Goal: Task Accomplishment & Management: Use online tool/utility

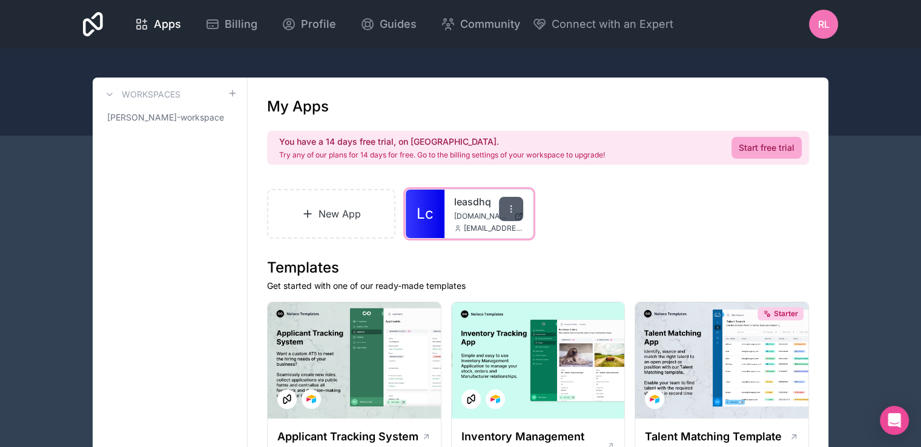
click at [515, 207] on icon at bounding box center [511, 209] width 10 height 10
click at [597, 228] on div "New App Lc leasdhq [DOMAIN_NAME] [EMAIL_ADDRESS][DOMAIN_NAME]" at bounding box center [538, 214] width 542 height 50
click at [471, 226] on span "[EMAIL_ADDRESS][DOMAIN_NAME]" at bounding box center [493, 229] width 59 height 10
click at [508, 205] on icon at bounding box center [511, 209] width 10 height 10
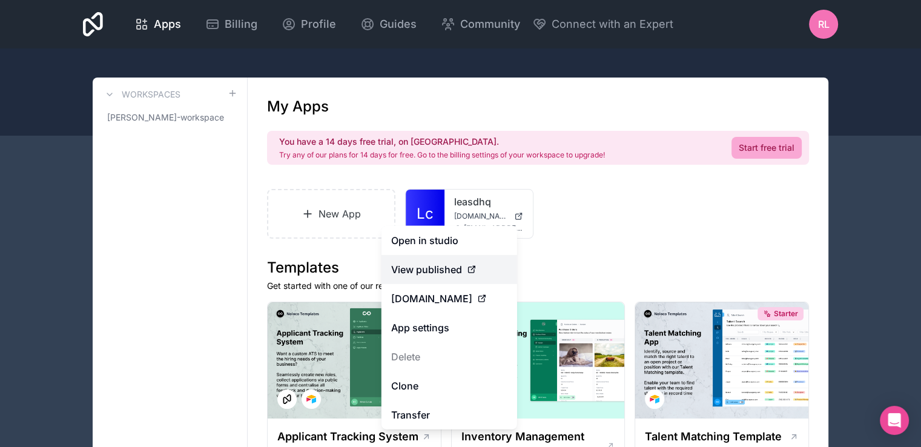
click at [439, 263] on span "View published" at bounding box center [426, 269] width 71 height 15
click at [434, 271] on span "View published" at bounding box center [426, 269] width 71 height 15
click at [438, 269] on span "View published" at bounding box center [426, 269] width 71 height 15
click at [403, 270] on span "View published" at bounding box center [426, 269] width 71 height 15
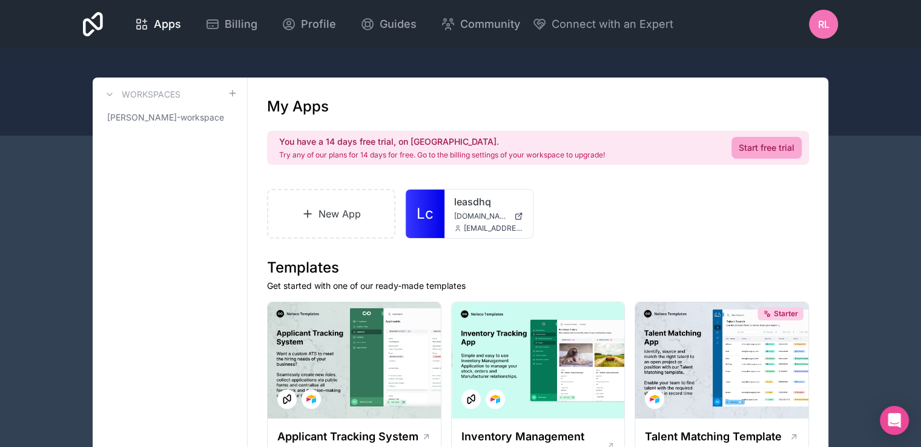
click at [611, 227] on div "New App Lc leasdhq [DOMAIN_NAME] [EMAIL_ADDRESS][DOMAIN_NAME]" at bounding box center [538, 214] width 542 height 50
click at [513, 202] on div at bounding box center [511, 209] width 24 height 24
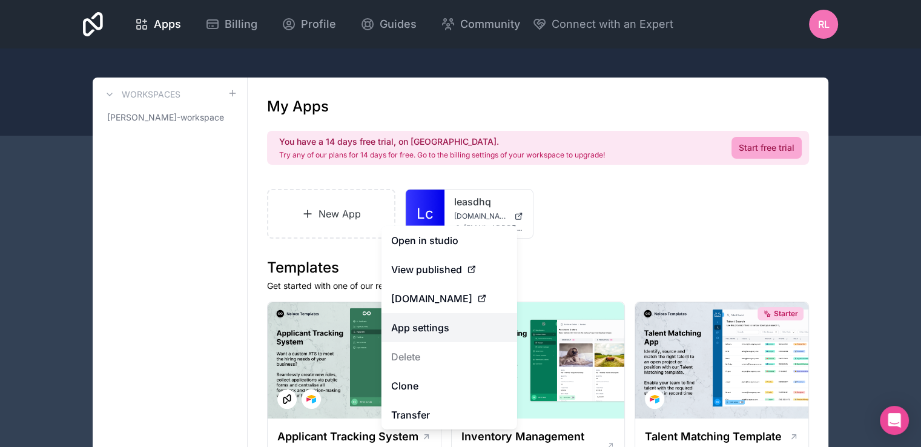
click at [428, 325] on link "App settings" at bounding box center [450, 327] width 136 height 29
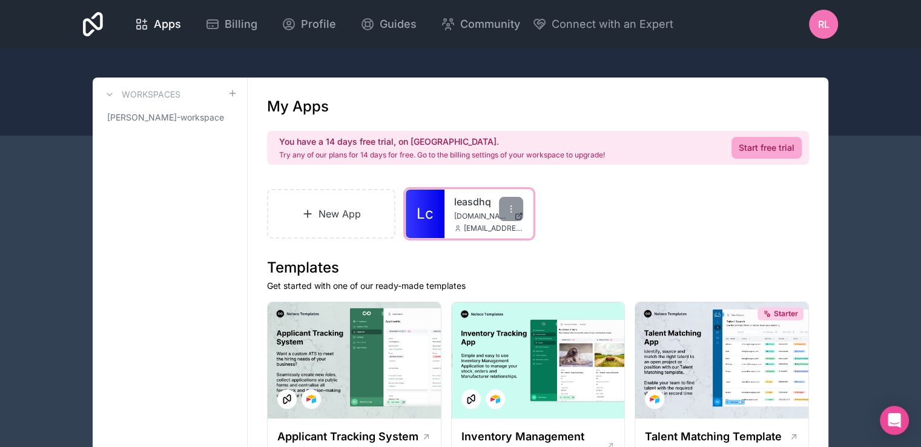
click at [469, 220] on span "[DOMAIN_NAME]" at bounding box center [481, 216] width 55 height 10
click at [506, 210] on icon at bounding box center [511, 209] width 10 height 10
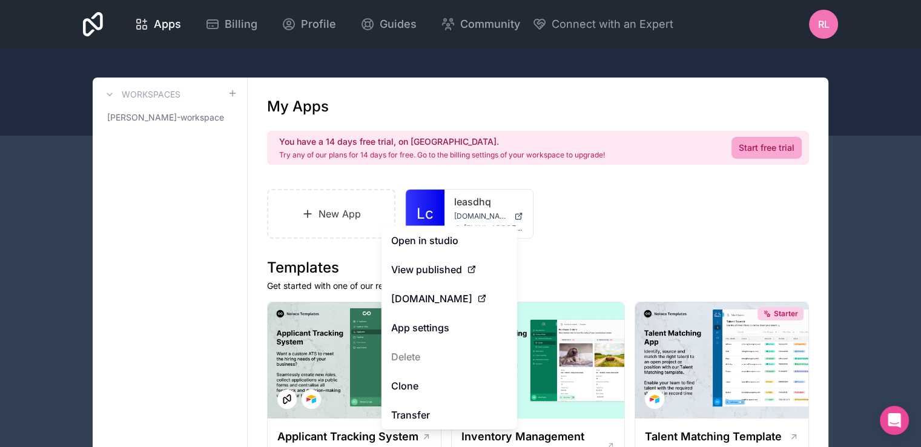
click at [142, 94] on h3 "Workspaces" at bounding box center [151, 94] width 59 height 12
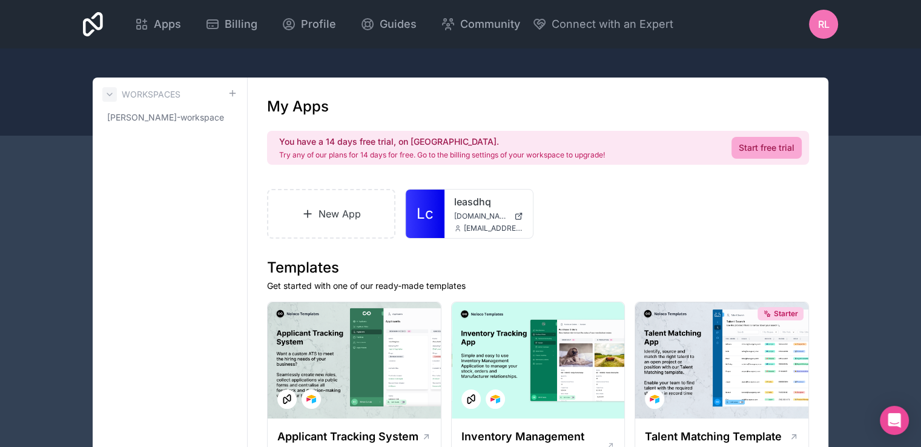
click at [109, 94] on icon at bounding box center [110, 95] width 10 height 10
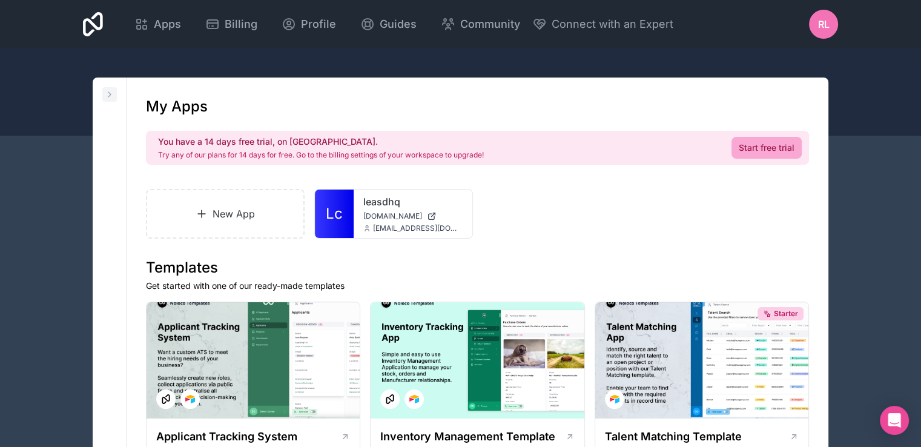
click at [110, 95] on icon at bounding box center [109, 94] width 2 height 5
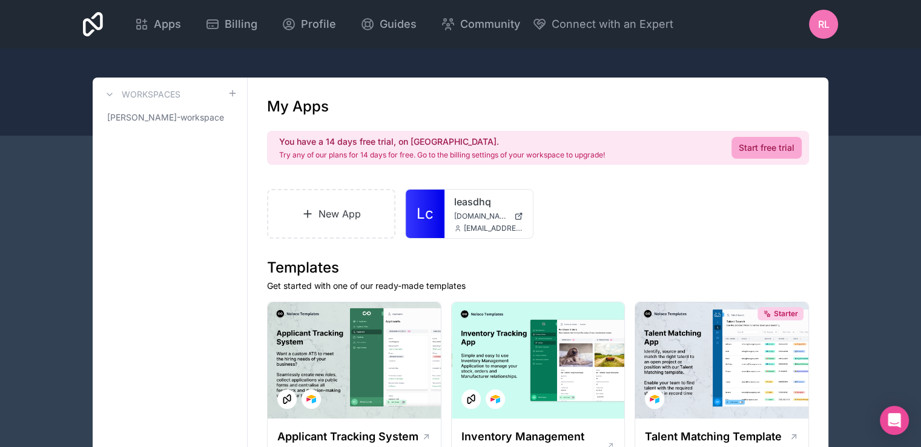
click at [623, 235] on div "New App Lc leasdhq [DOMAIN_NAME] [EMAIL_ADDRESS][DOMAIN_NAME]" at bounding box center [538, 214] width 542 height 50
click at [516, 208] on div at bounding box center [511, 209] width 24 height 24
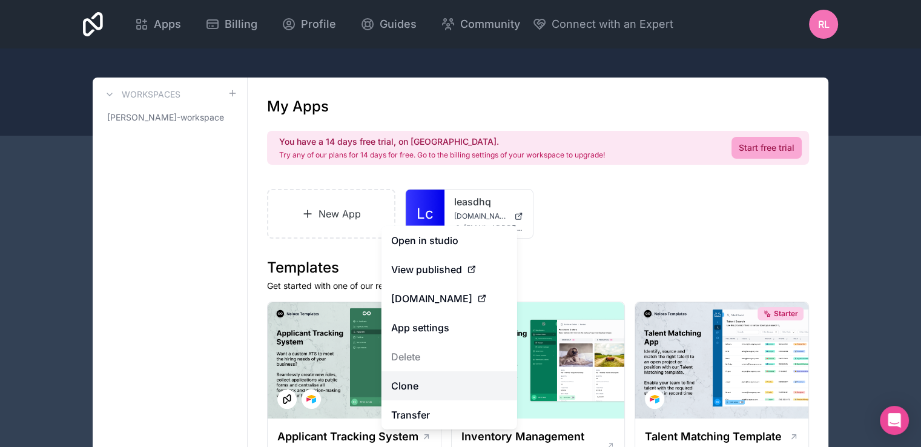
click at [428, 385] on link "Clone" at bounding box center [450, 385] width 136 height 29
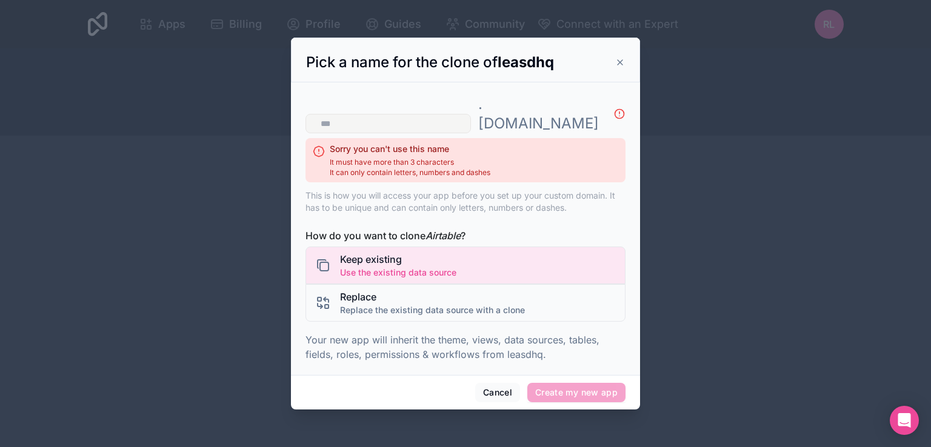
click at [441, 114] on input "text" at bounding box center [387, 123] width 165 height 19
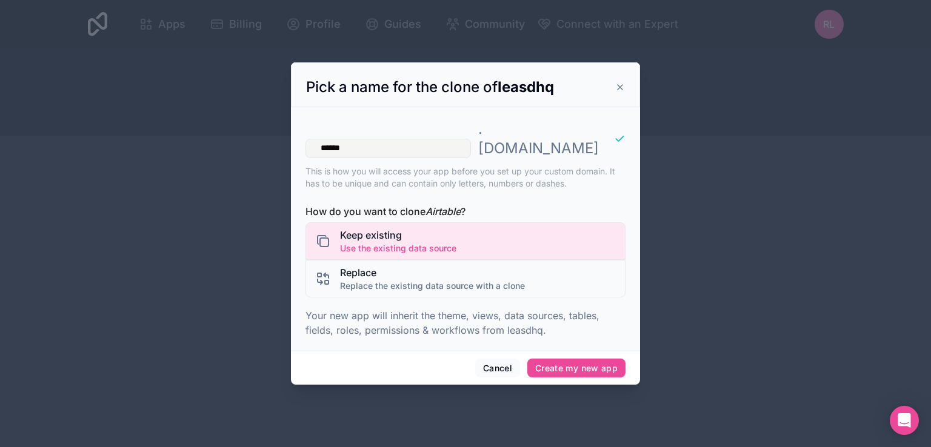
type input "******"
click at [441, 107] on div "Pick a name for the clone of leasdhq" at bounding box center [465, 84] width 349 height 45
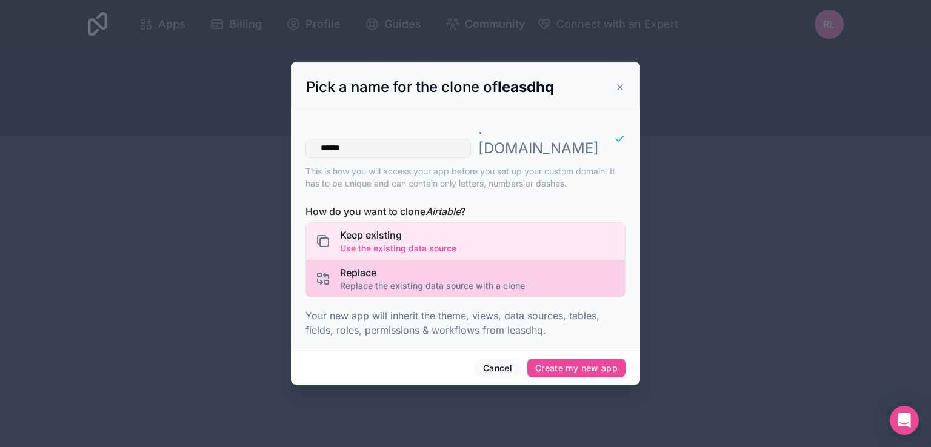
click at [423, 265] on span "Replace" at bounding box center [432, 272] width 185 height 15
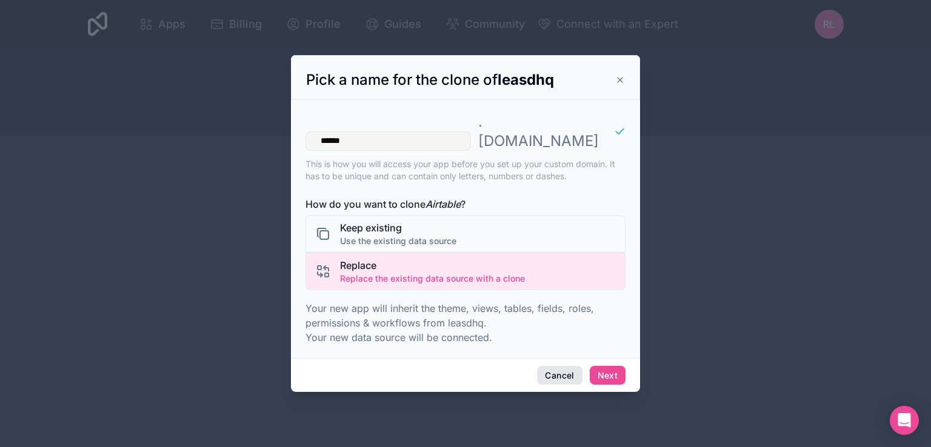
click at [560, 366] on button "Cancel" at bounding box center [559, 375] width 45 height 19
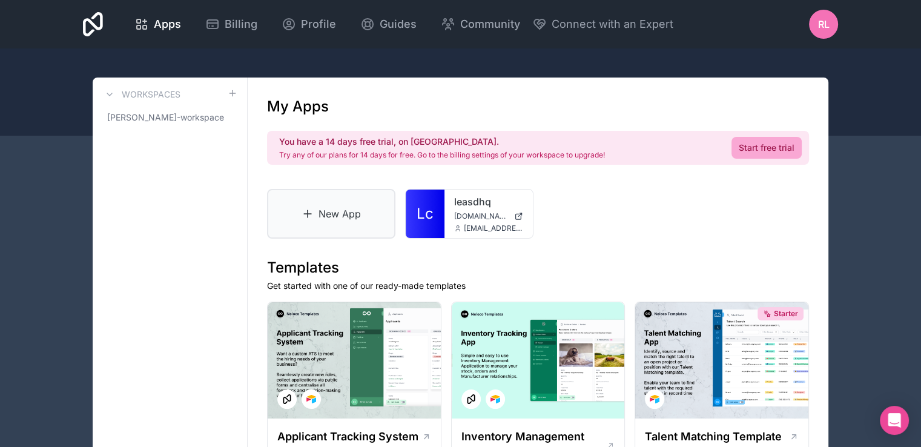
click at [334, 206] on link "New App" at bounding box center [331, 214] width 128 height 50
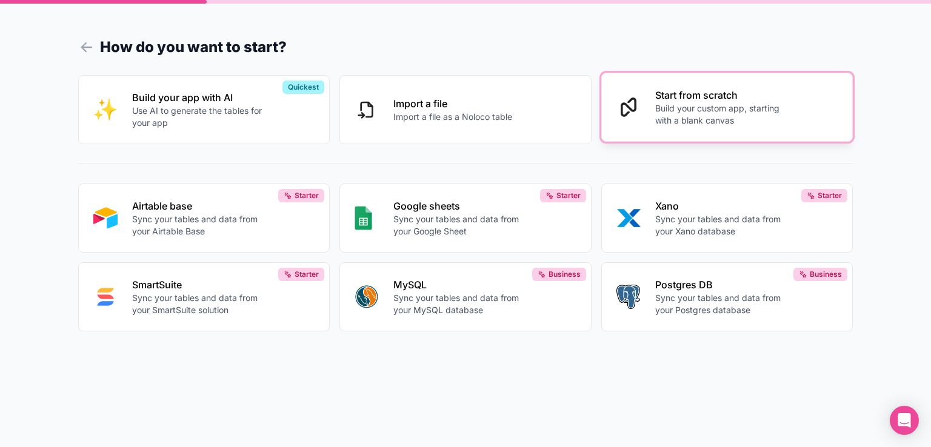
click at [632, 128] on button "Start from scratch Build your custom app, starting with a blank canvas" at bounding box center [727, 107] width 252 height 69
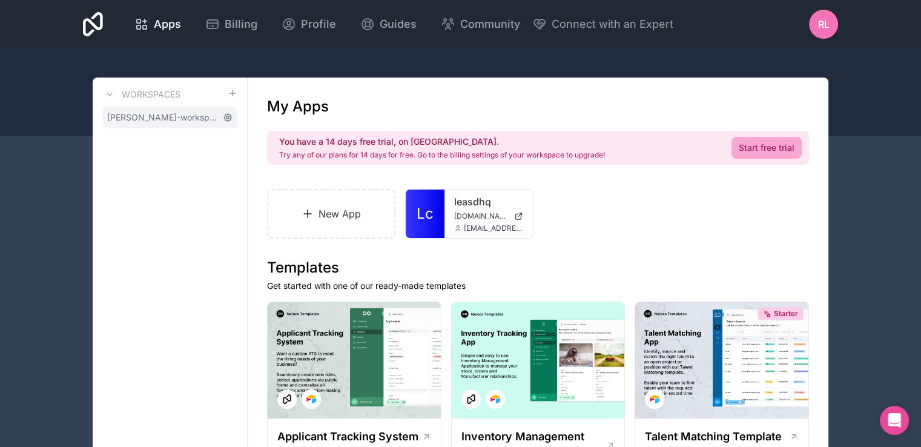
click at [228, 119] on icon at bounding box center [228, 117] width 2 height 2
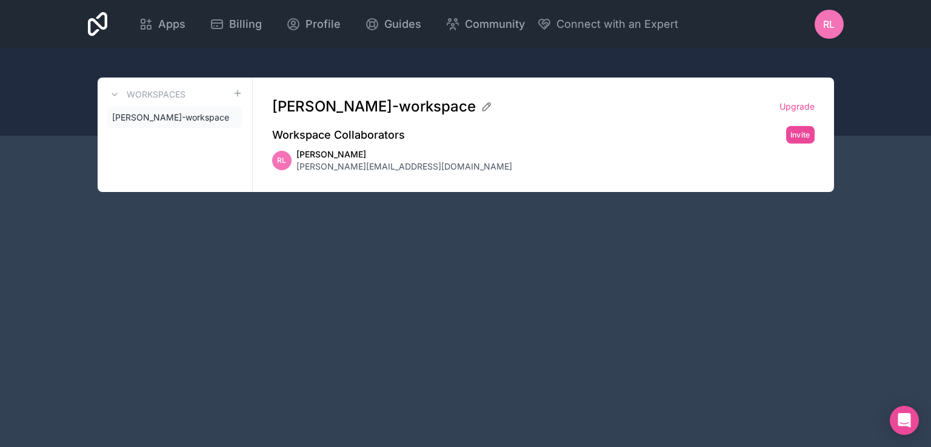
click at [337, 165] on span "[PERSON_NAME][EMAIL_ADDRESS][DOMAIN_NAME]" at bounding box center [404, 167] width 216 height 12
click at [284, 164] on span "RL" at bounding box center [281, 161] width 9 height 10
click at [279, 157] on span "RL" at bounding box center [281, 161] width 9 height 10
click at [162, 118] on span "[PERSON_NAME]-workspace" at bounding box center [167, 117] width 111 height 12
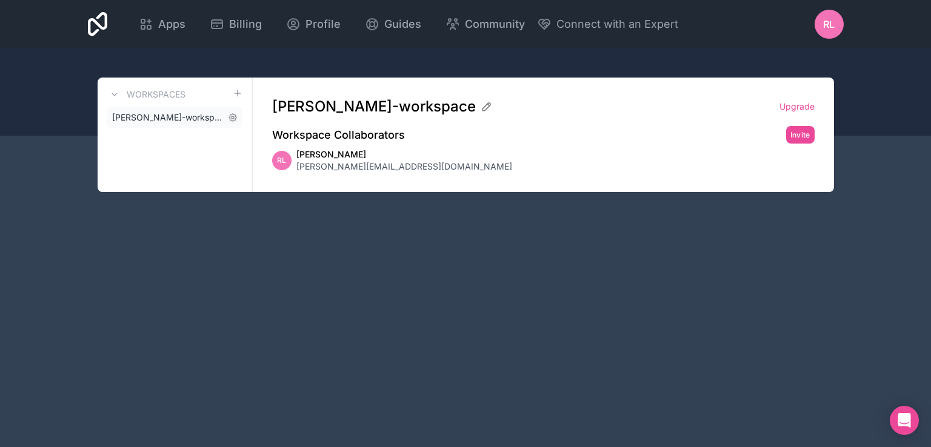
click at [162, 118] on span "[PERSON_NAME]-workspace" at bounding box center [167, 117] width 111 height 12
click at [116, 93] on icon at bounding box center [114, 94] width 5 height 2
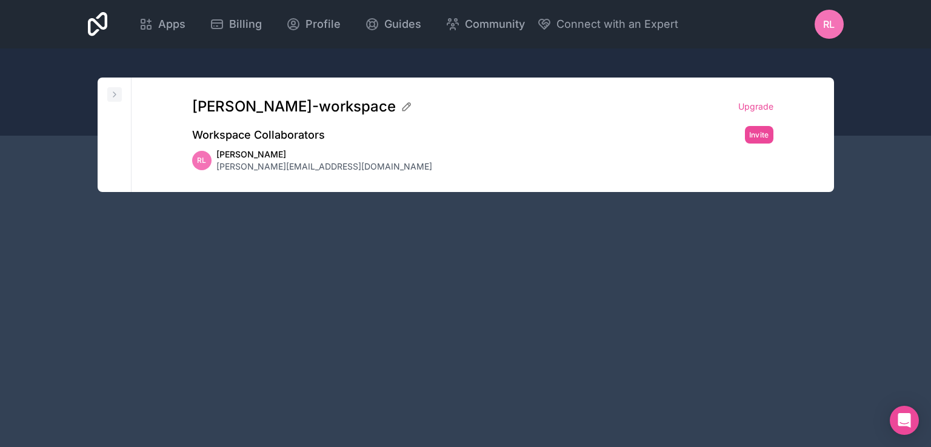
click at [116, 93] on icon at bounding box center [115, 95] width 10 height 10
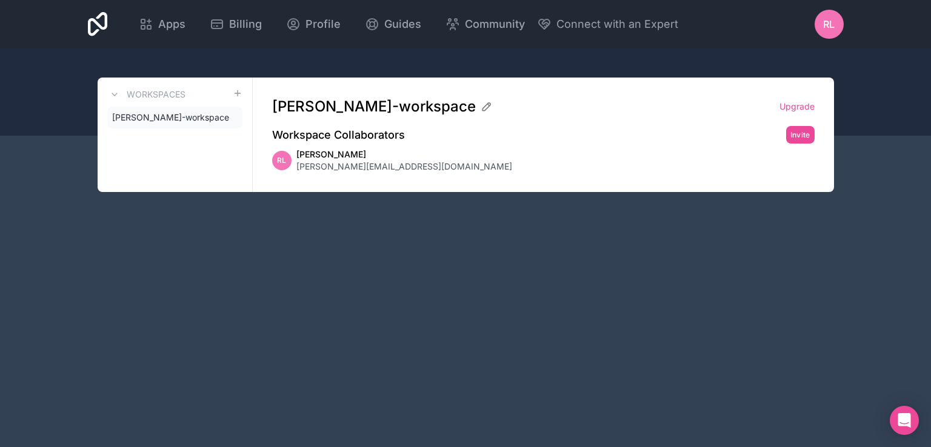
click at [286, 163] on div "RL" at bounding box center [281, 160] width 19 height 19
click at [822, 28] on div "RL" at bounding box center [828, 24] width 29 height 29
click at [871, 95] on div at bounding box center [465, 91] width 931 height 87
click at [806, 135] on button "Invite" at bounding box center [800, 135] width 28 height 18
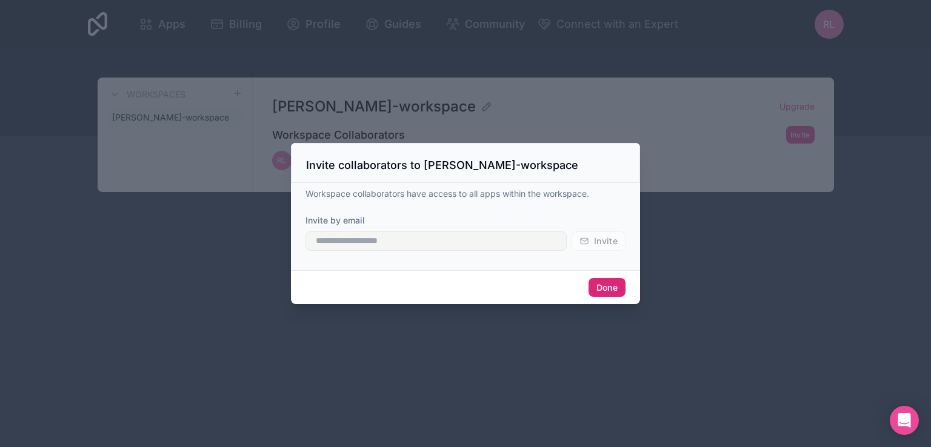
click at [603, 288] on button "Done" at bounding box center [606, 287] width 37 height 19
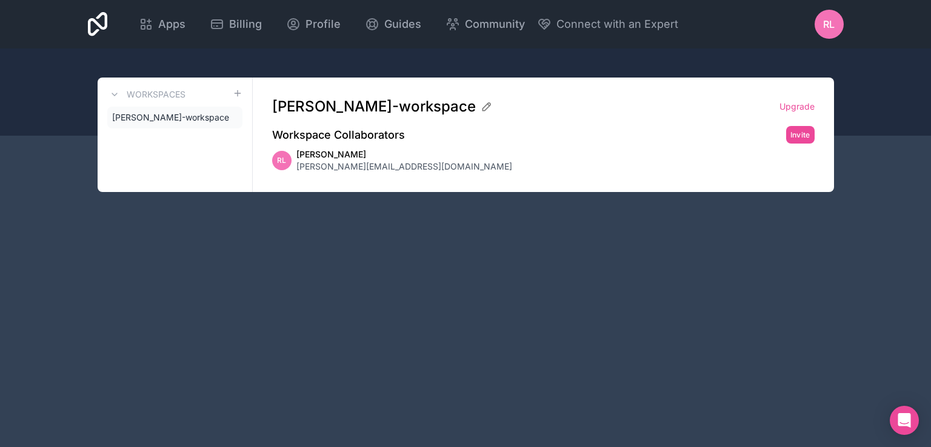
click at [351, 159] on span "[PERSON_NAME]" at bounding box center [404, 154] width 216 height 12
click at [780, 105] on link "Upgrade" at bounding box center [796, 107] width 35 height 12
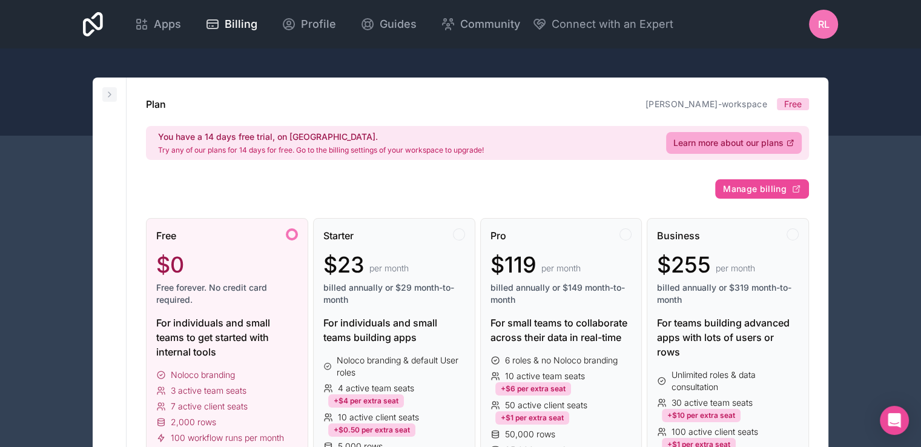
click at [109, 99] on icon at bounding box center [110, 95] width 10 height 10
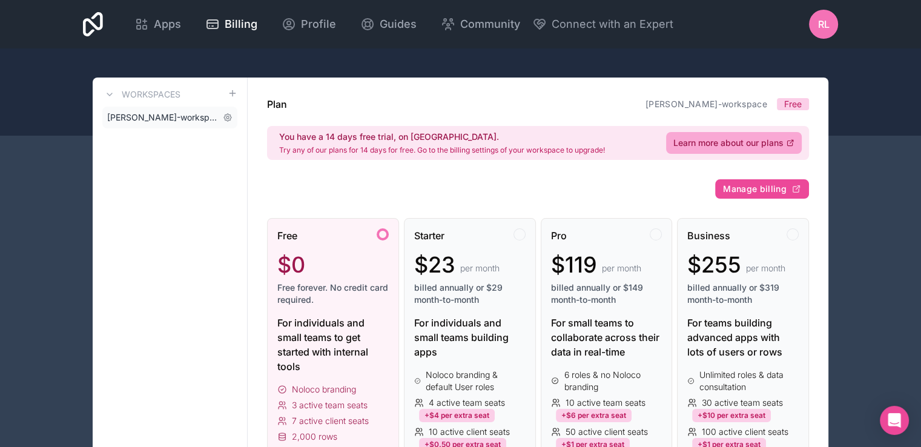
click at [119, 115] on span "[PERSON_NAME]-workspace" at bounding box center [162, 117] width 111 height 12
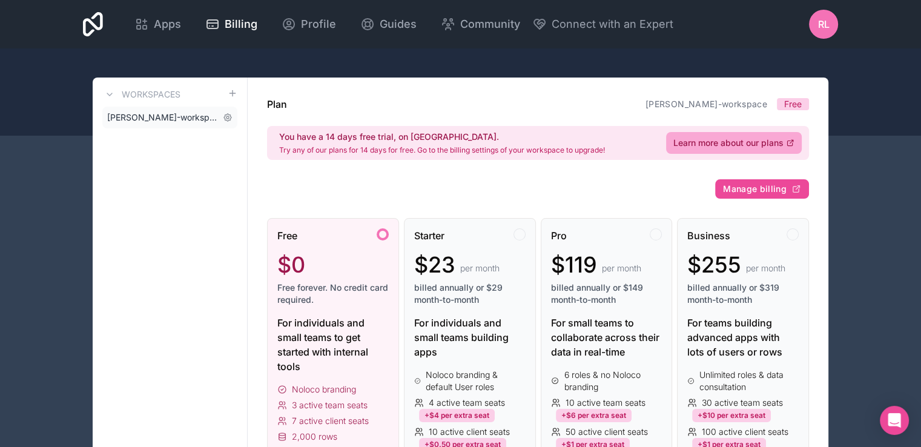
click at [119, 115] on span "[PERSON_NAME]-workspace" at bounding box center [162, 117] width 111 height 12
click at [181, 121] on span "[PERSON_NAME]-workspace" at bounding box center [162, 117] width 111 height 12
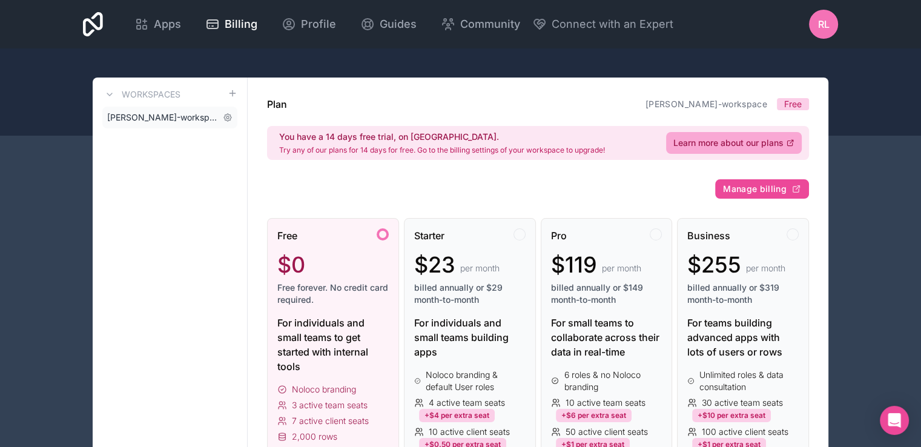
click at [181, 121] on span "[PERSON_NAME]-workspace" at bounding box center [162, 117] width 111 height 12
click at [158, 28] on span "Apps" at bounding box center [167, 24] width 27 height 17
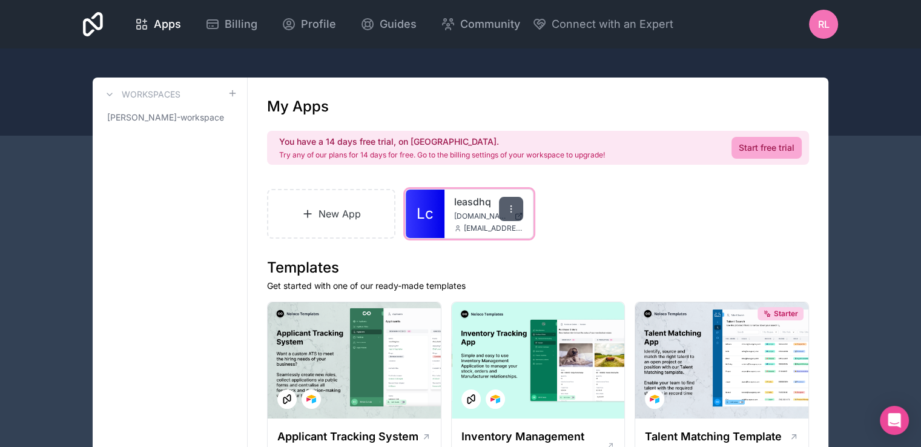
click at [517, 208] on div at bounding box center [511, 209] width 24 height 24
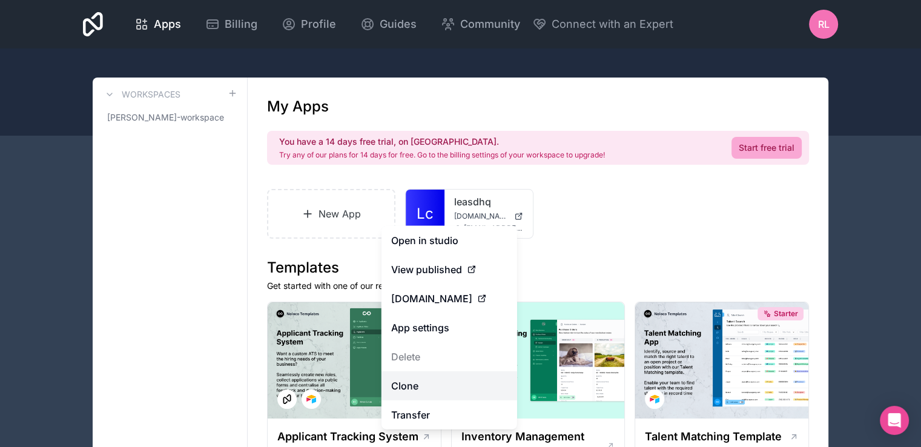
click at [447, 388] on link "Clone" at bounding box center [450, 385] width 136 height 29
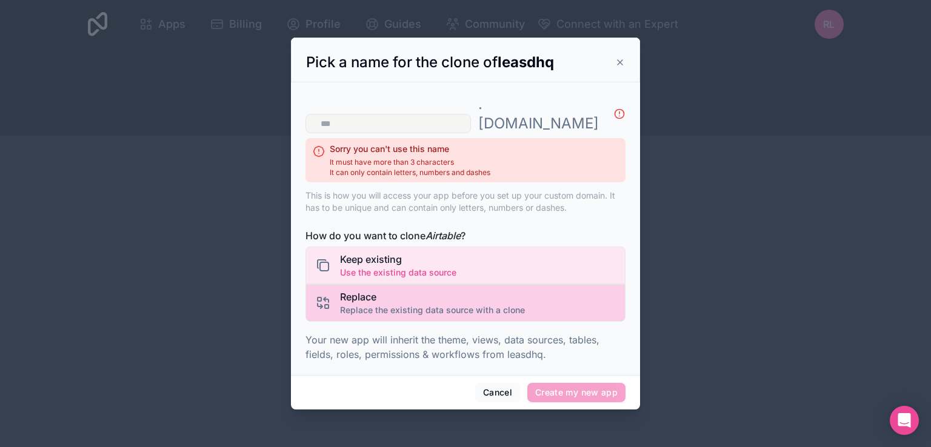
click at [419, 293] on span "Replace" at bounding box center [432, 297] width 185 height 15
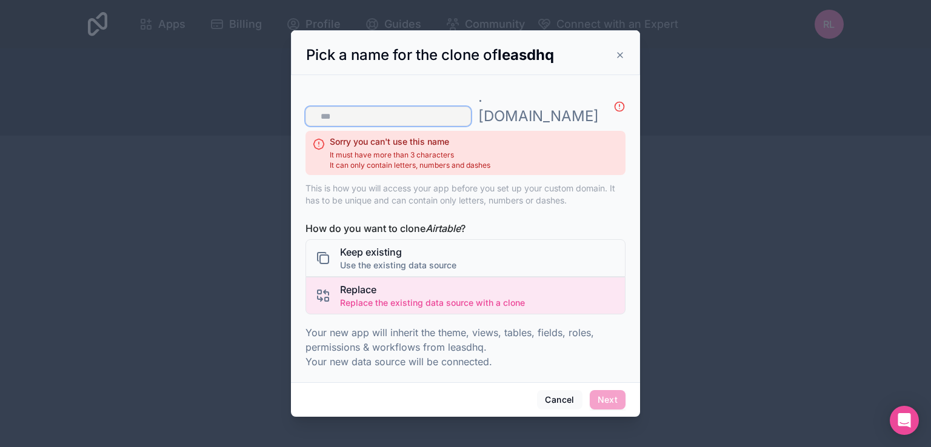
click at [471, 110] on input "text" at bounding box center [387, 116] width 165 height 19
type input "*"
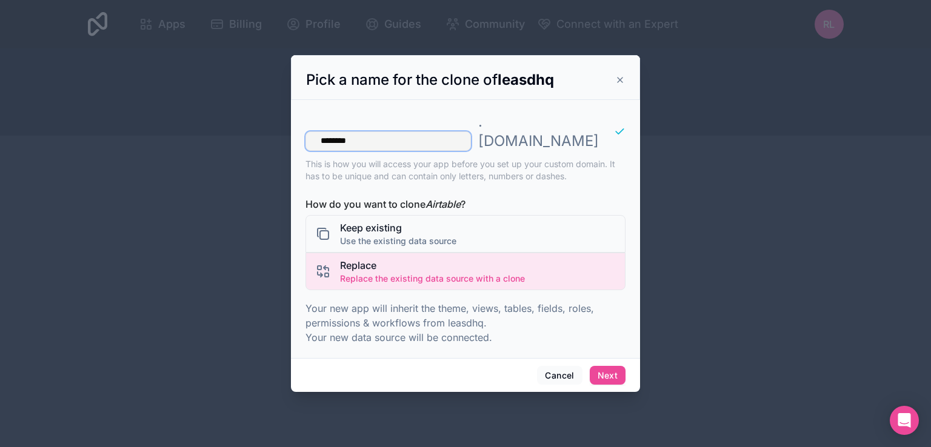
type input "********"
click at [374, 139] on input "********" at bounding box center [387, 140] width 165 height 19
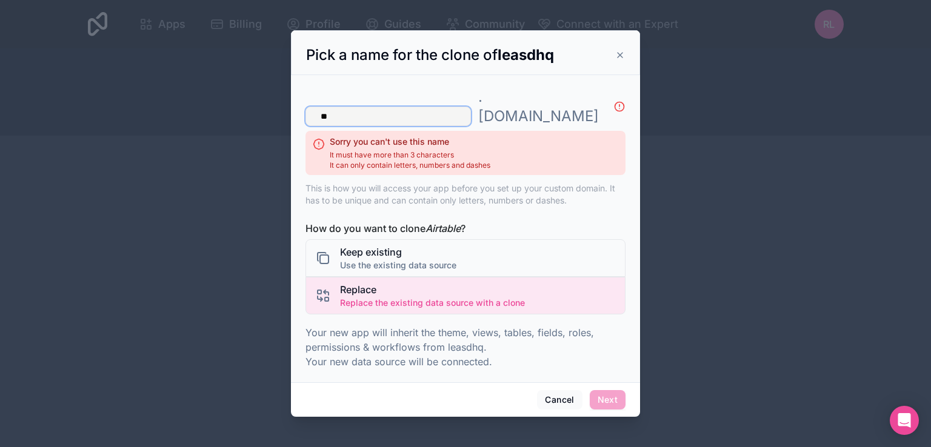
type input "*"
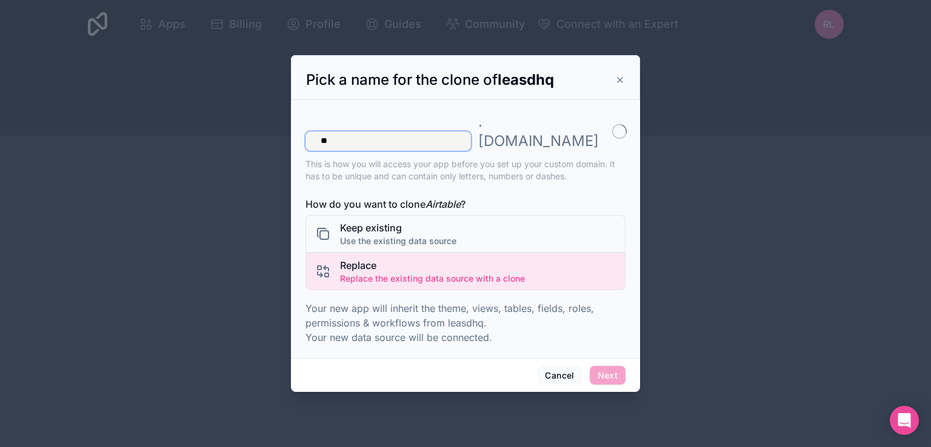
type input "*"
type input "**********"
click at [600, 366] on button "Next" at bounding box center [607, 375] width 36 height 19
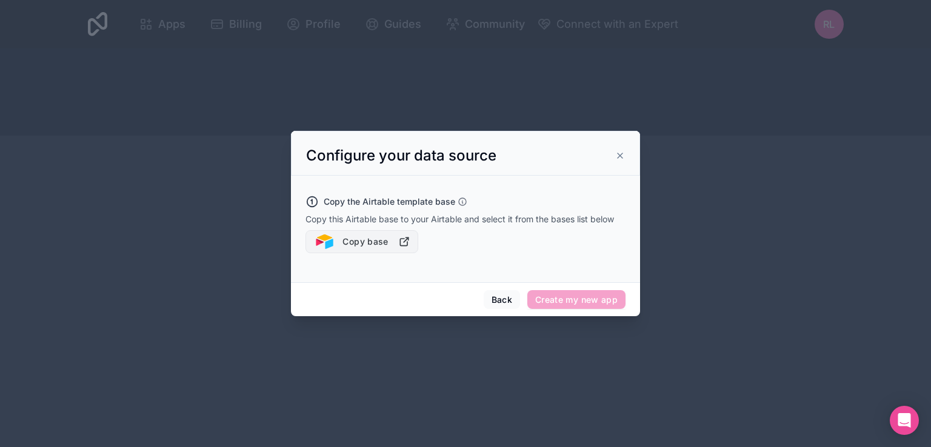
click at [387, 248] on button "Copy base" at bounding box center [361, 241] width 113 height 23
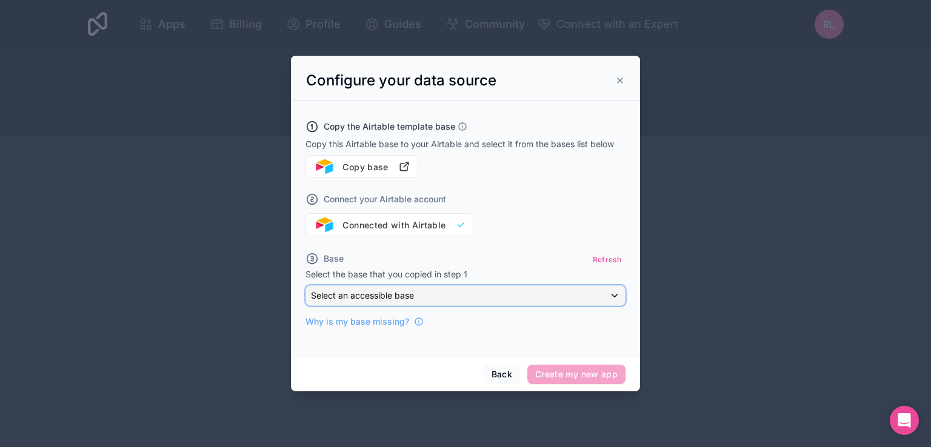
click at [617, 299] on div "Select an accessible base" at bounding box center [465, 295] width 319 height 19
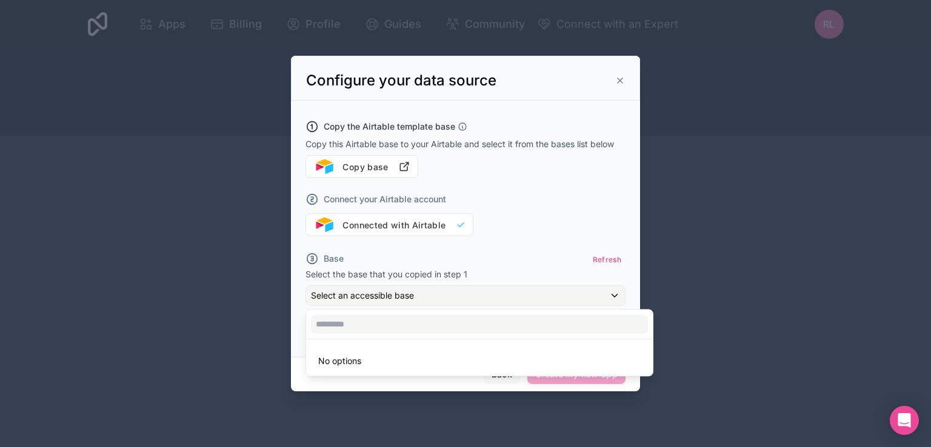
click at [459, 226] on div at bounding box center [465, 224] width 349 height 336
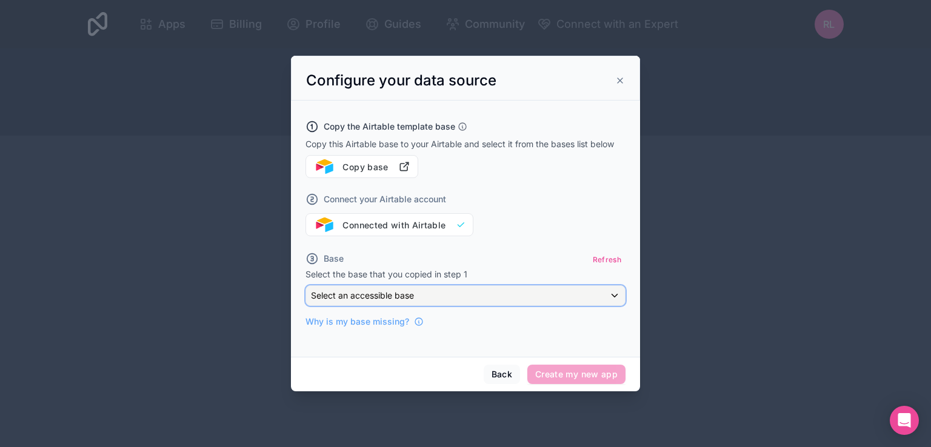
click at [486, 296] on div "Select an accessible base" at bounding box center [465, 295] width 319 height 19
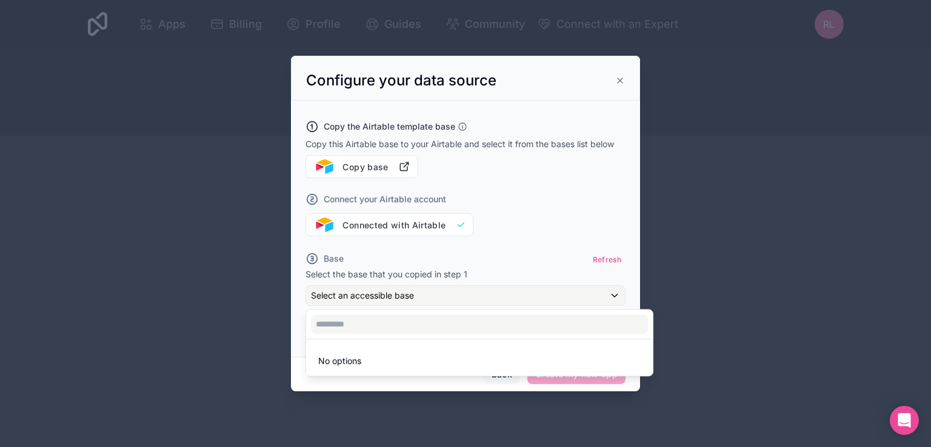
click at [495, 362] on li "No options" at bounding box center [479, 361] width 342 height 24
click at [340, 368] on li "No options" at bounding box center [479, 361] width 342 height 24
click at [442, 250] on div at bounding box center [465, 224] width 349 height 336
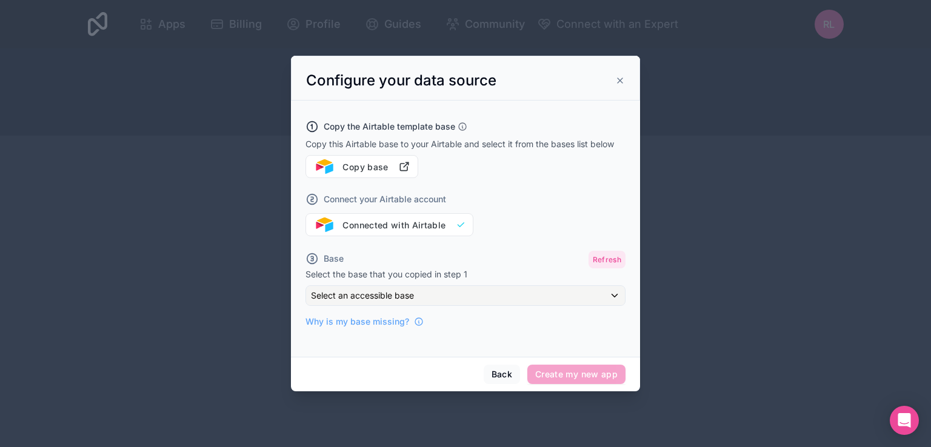
click at [603, 259] on button "Refresh" at bounding box center [606, 260] width 37 height 18
click at [433, 227] on div "Connect your Airtable account Connected with Airtable" at bounding box center [465, 207] width 320 height 58
click at [494, 372] on button "Back" at bounding box center [501, 374] width 36 height 19
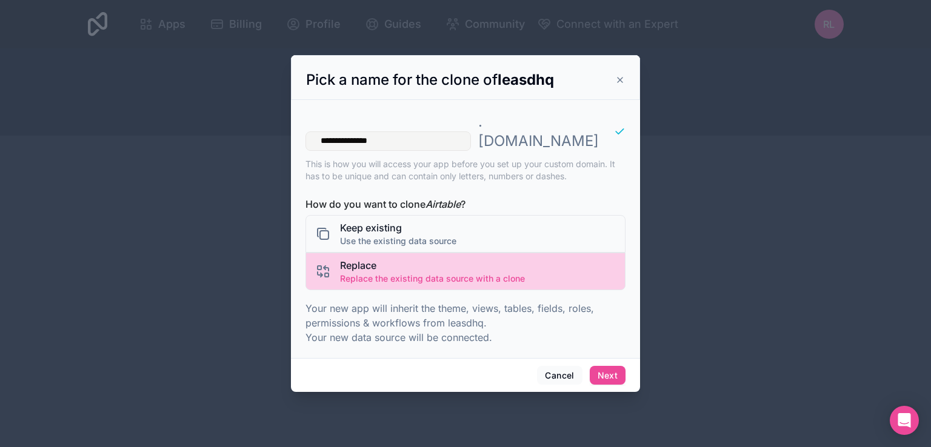
click at [443, 261] on span "Replace" at bounding box center [432, 265] width 185 height 15
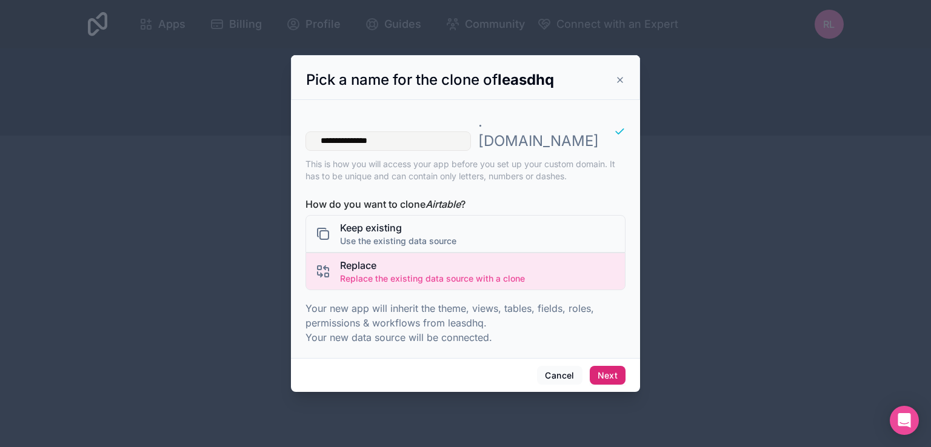
click at [618, 367] on button "Next" at bounding box center [607, 375] width 36 height 19
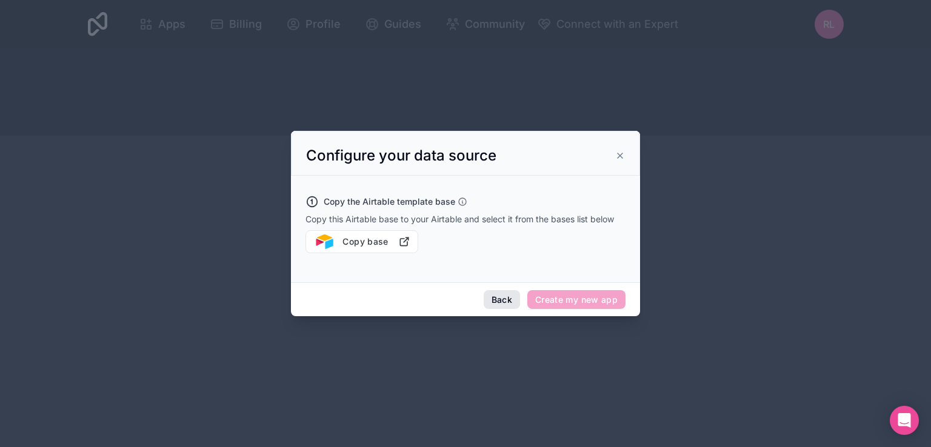
click at [504, 299] on button "Back" at bounding box center [501, 299] width 36 height 19
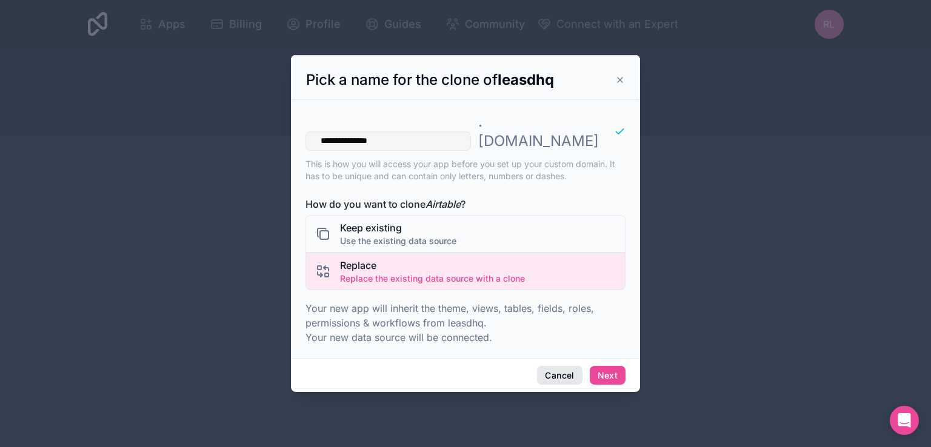
click at [555, 366] on button "Cancel" at bounding box center [559, 375] width 45 height 19
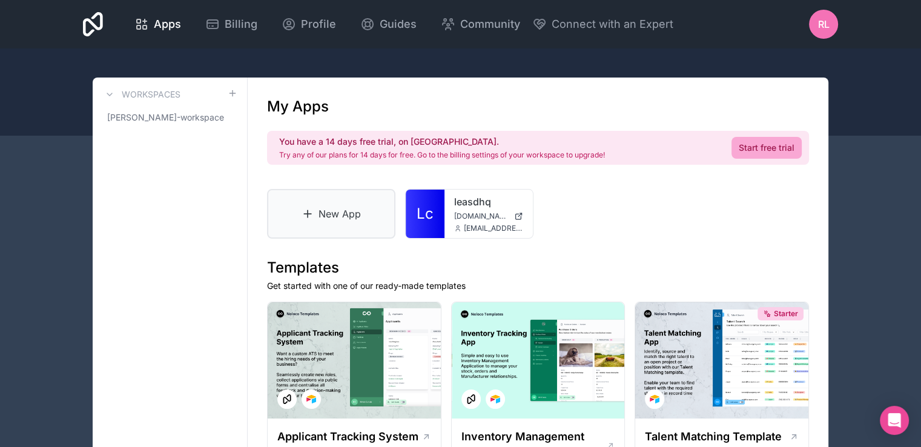
click at [351, 201] on link "New App" at bounding box center [331, 214] width 128 height 50
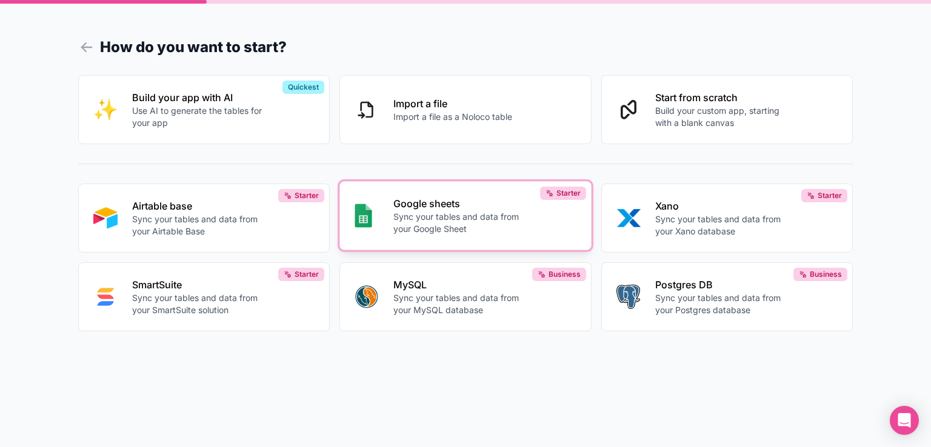
click at [499, 214] on p "Sync your tables and data from your Google Sheet" at bounding box center [460, 223] width 134 height 24
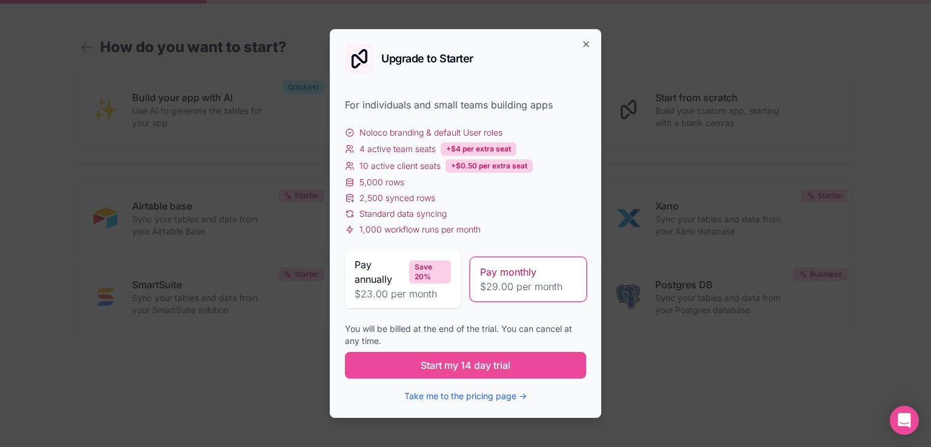
click at [462, 335] on div "You will be billed at the end of the trial. You can cancel at any time." at bounding box center [465, 335] width 241 height 24
click at [584, 42] on icon "button" at bounding box center [586, 44] width 10 height 10
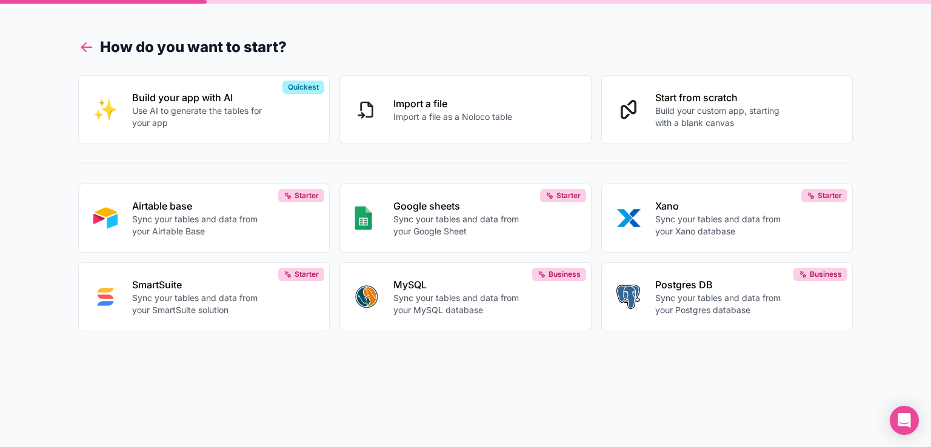
click at [84, 50] on icon at bounding box center [83, 49] width 4 height 4
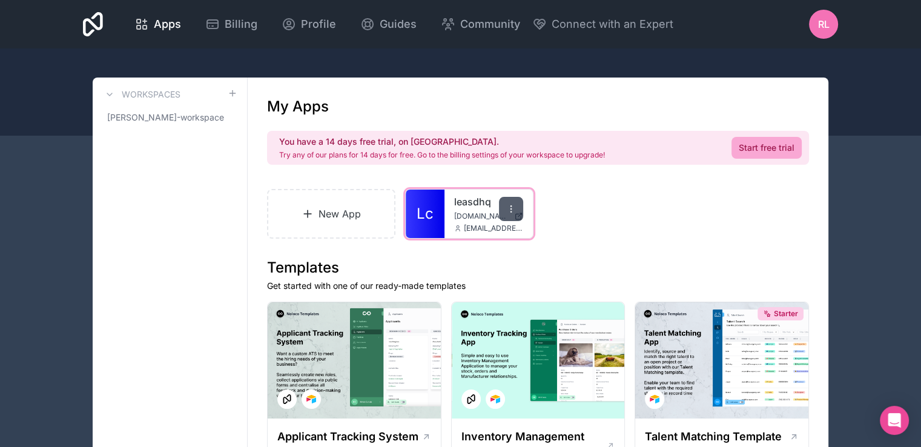
click at [515, 207] on icon at bounding box center [511, 209] width 10 height 10
click at [599, 191] on div "New App Lc leasdhq [DOMAIN_NAME] [EMAIL_ADDRESS][DOMAIN_NAME]" at bounding box center [538, 214] width 542 height 50
click at [315, 216] on link "New App" at bounding box center [331, 214] width 128 height 50
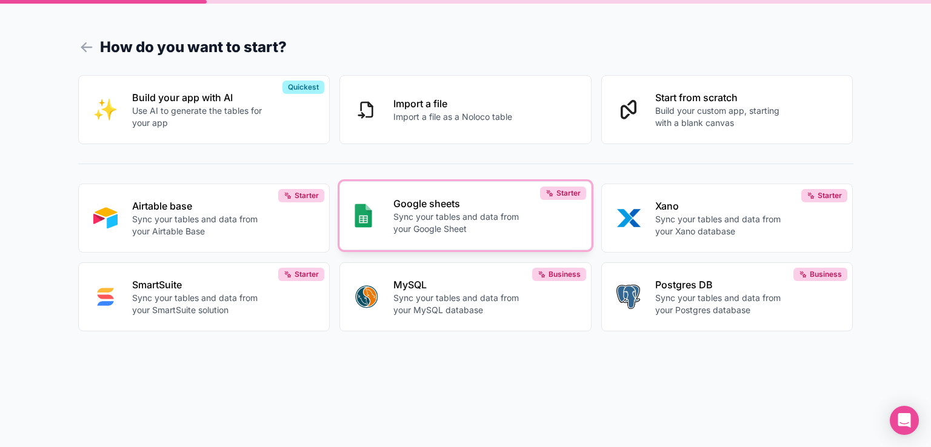
click at [471, 209] on p "Google sheets" at bounding box center [460, 203] width 134 height 15
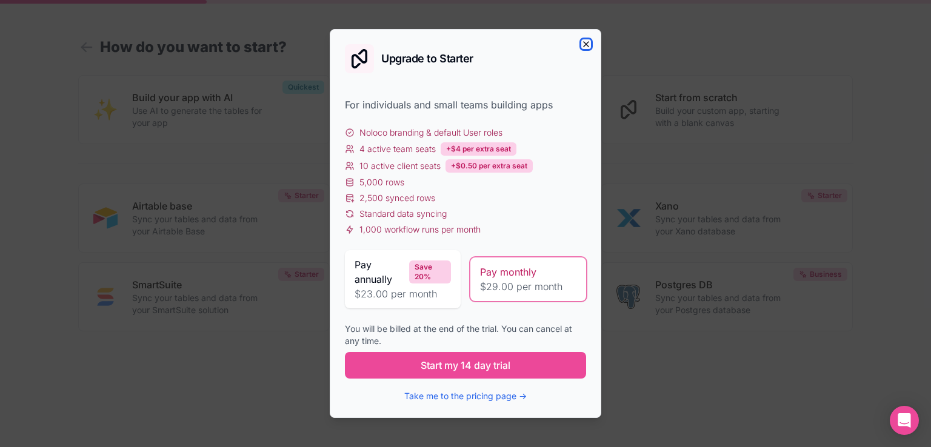
click at [585, 48] on icon "button" at bounding box center [586, 44] width 10 height 10
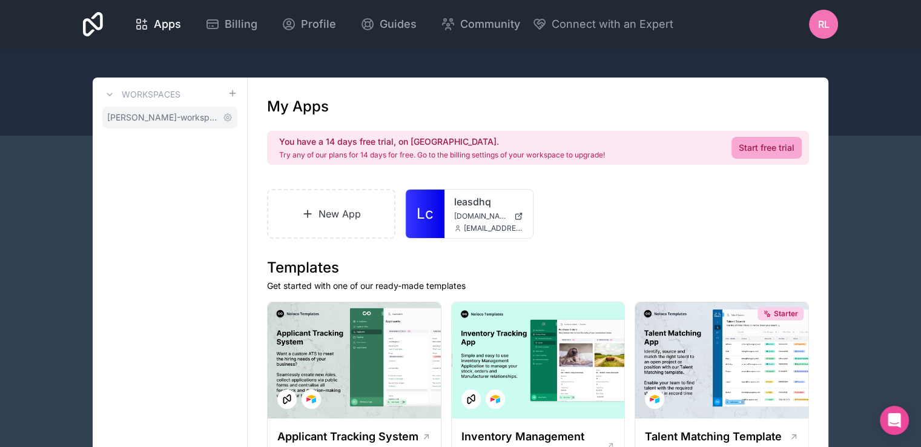
click at [199, 122] on span "[PERSON_NAME]-workspace" at bounding box center [162, 117] width 111 height 12
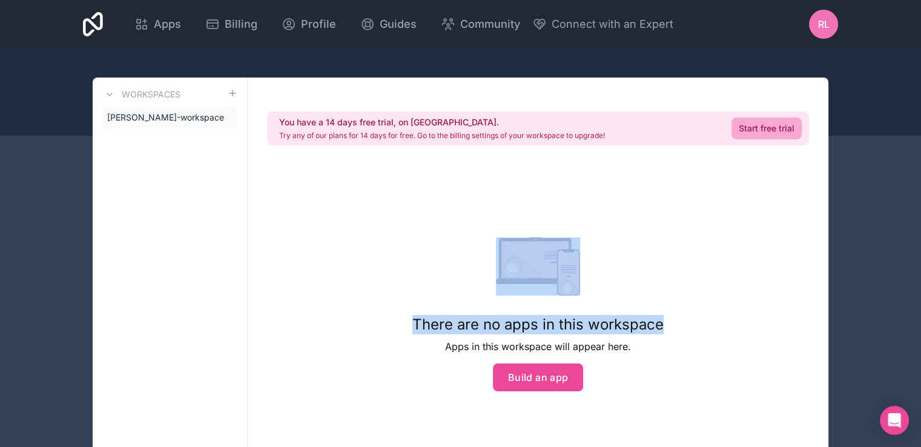
drag, startPoint x: 792, startPoint y: 306, endPoint x: 804, endPoint y: 204, distance: 103.1
click at [804, 204] on div "You have a 14 days free trial, on [GEOGRAPHIC_DATA]. Try any of our plans for 1…" at bounding box center [538, 283] width 581 height 411
click at [812, 233] on div "You have a 14 days free trial, on [GEOGRAPHIC_DATA]. Try any of our plans for 1…" at bounding box center [538, 283] width 581 height 411
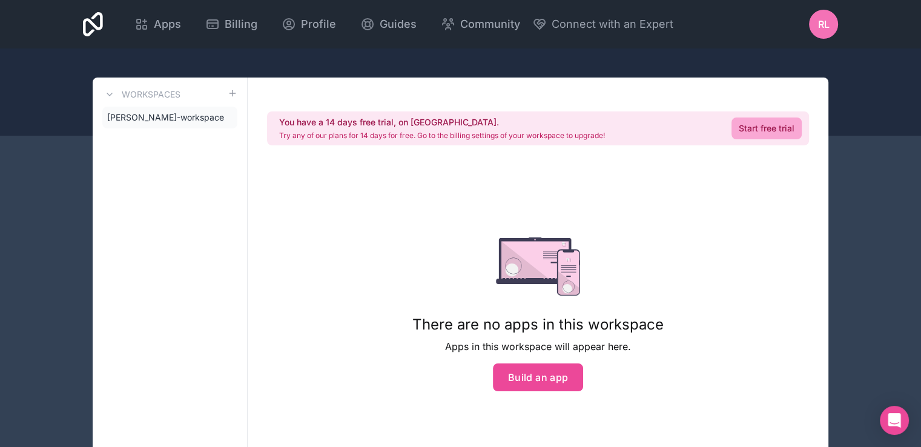
click at [812, 233] on div "You have a 14 days free trial, on [GEOGRAPHIC_DATA]. Try any of our plans for 1…" at bounding box center [538, 283] width 581 height 411
click at [696, 288] on div "You have a 14 days free trial, on [GEOGRAPHIC_DATA]. Try any of our plans for 1…" at bounding box center [538, 283] width 581 height 411
click at [162, 28] on span "Apps" at bounding box center [167, 24] width 27 height 17
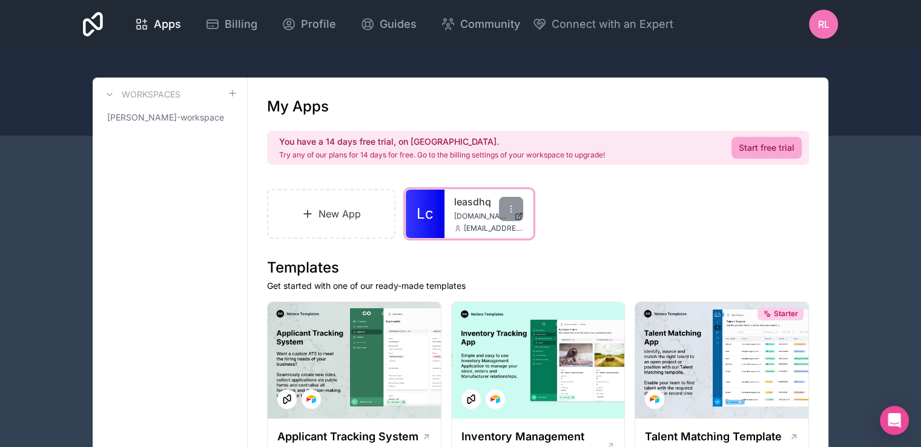
click at [426, 219] on span "Lc" at bounding box center [425, 213] width 17 height 19
